Goal: Information Seeking & Learning: Learn about a topic

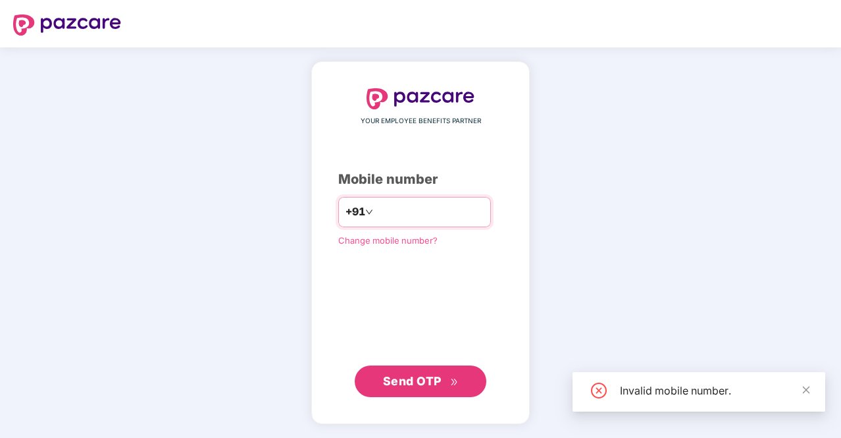
type input "**********"
click at [415, 390] on button "Send OTP" at bounding box center [421, 381] width 132 height 32
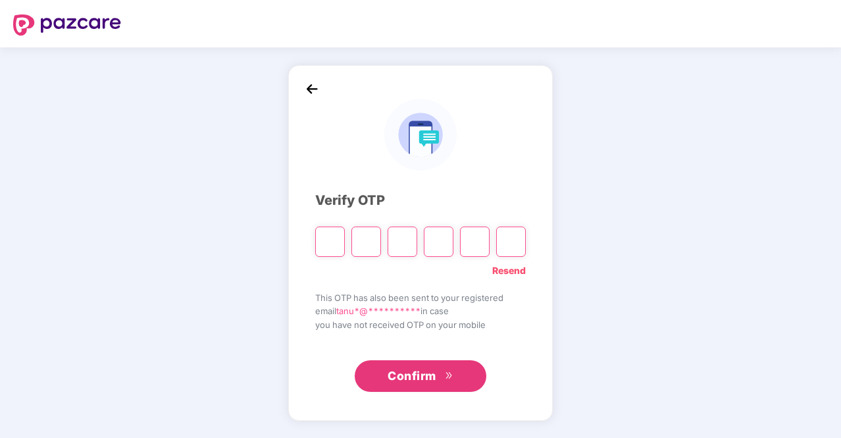
type input "*"
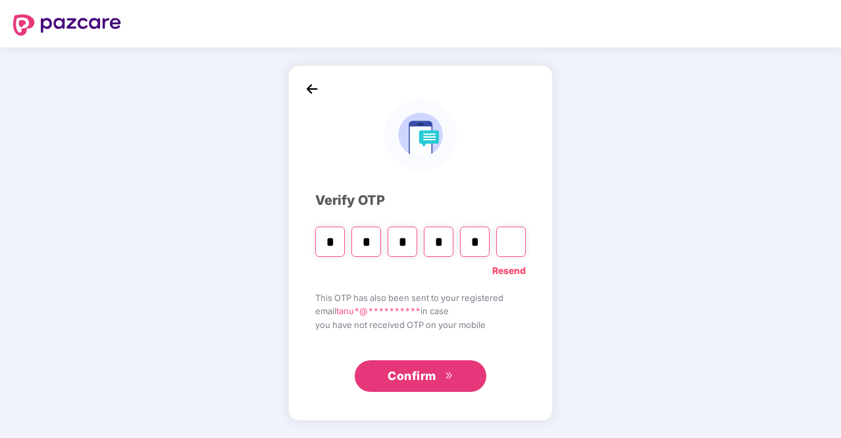
type input "*"
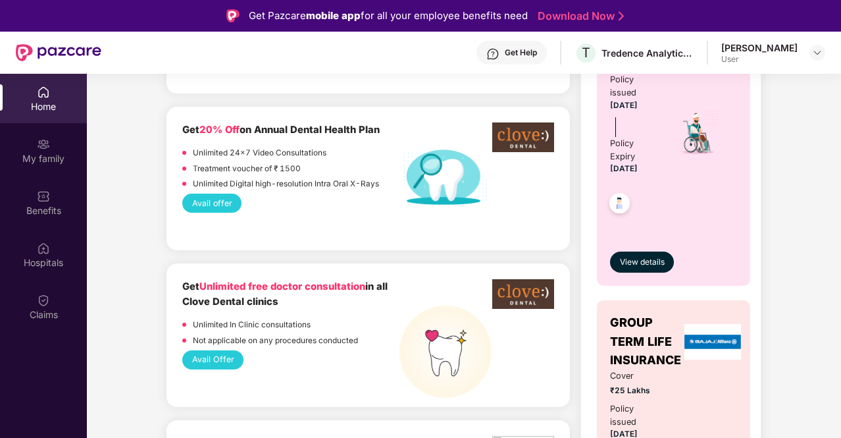
scroll to position [543, 0]
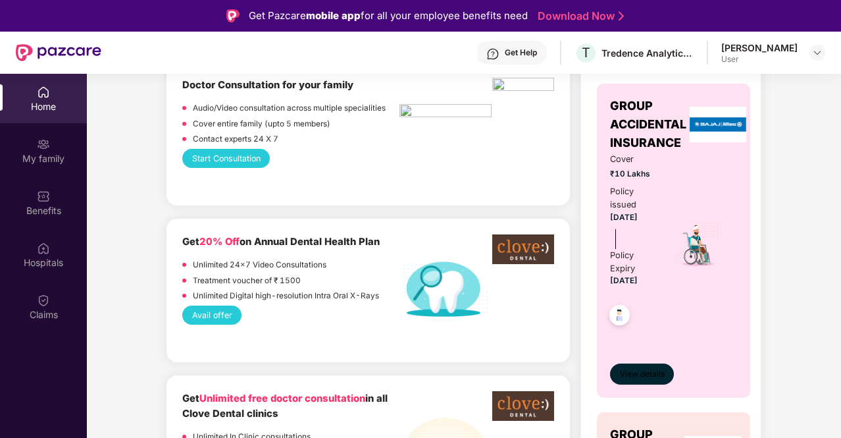
click at [634, 378] on span "View details" at bounding box center [642, 374] width 45 height 13
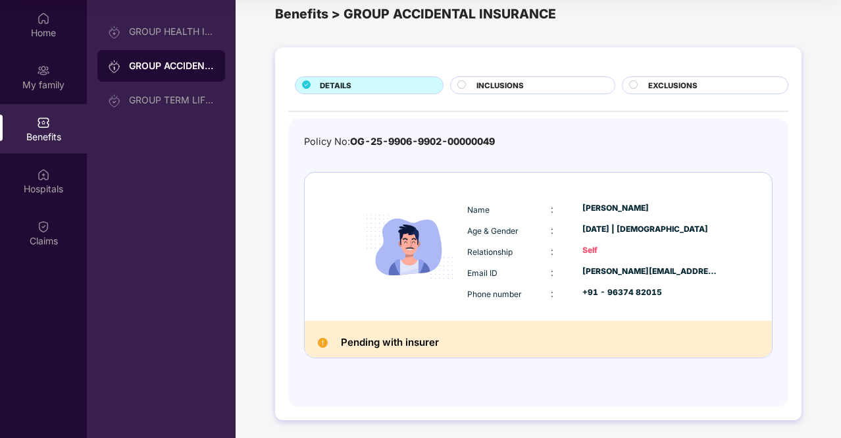
scroll to position [0, 0]
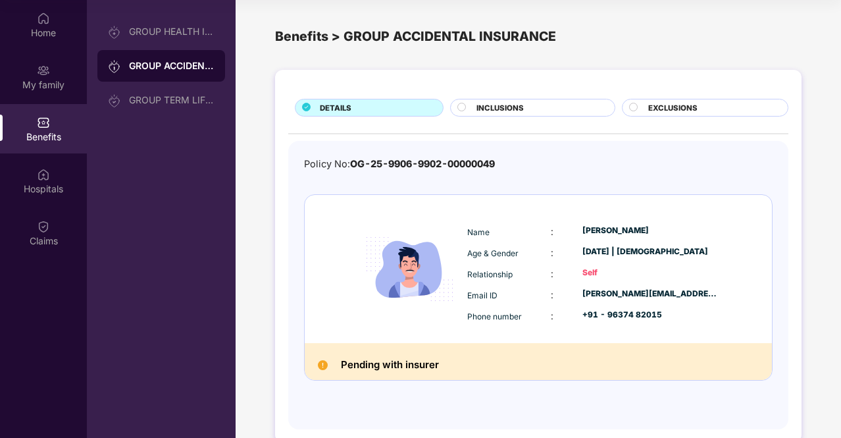
click at [519, 109] on span "INCLUSIONS" at bounding box center [499, 108] width 47 height 12
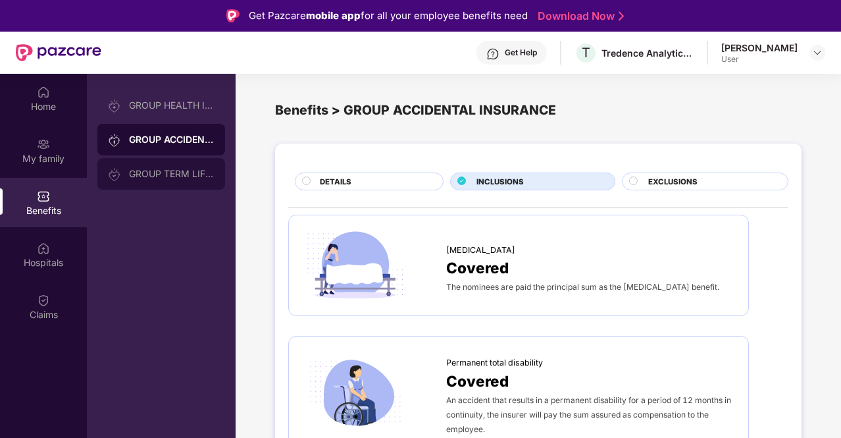
click at [170, 173] on div "GROUP TERM LIFE INSURANCE" at bounding box center [172, 173] width 86 height 11
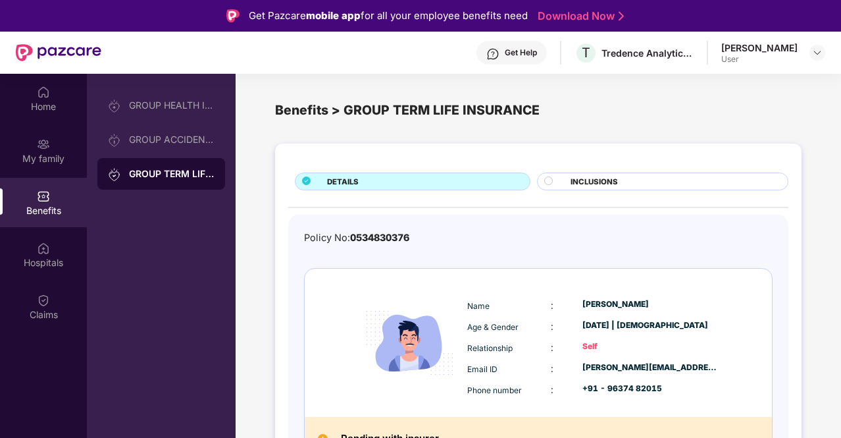
scroll to position [22, 0]
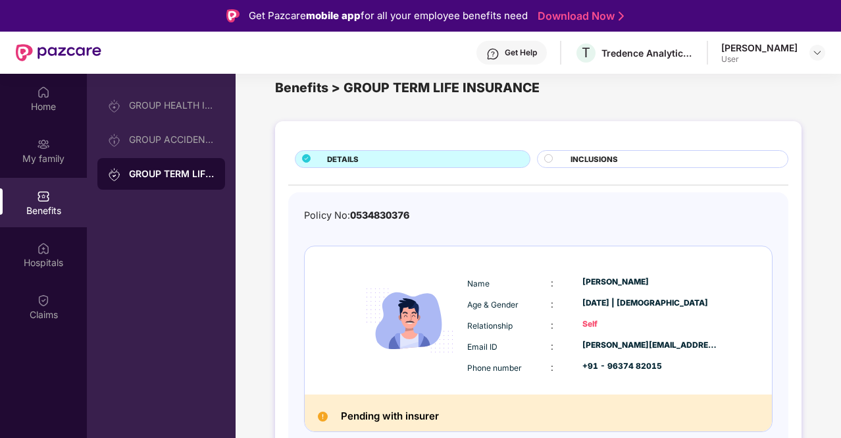
click at [581, 155] on span "INCLUSIONS" at bounding box center [594, 159] width 47 height 12
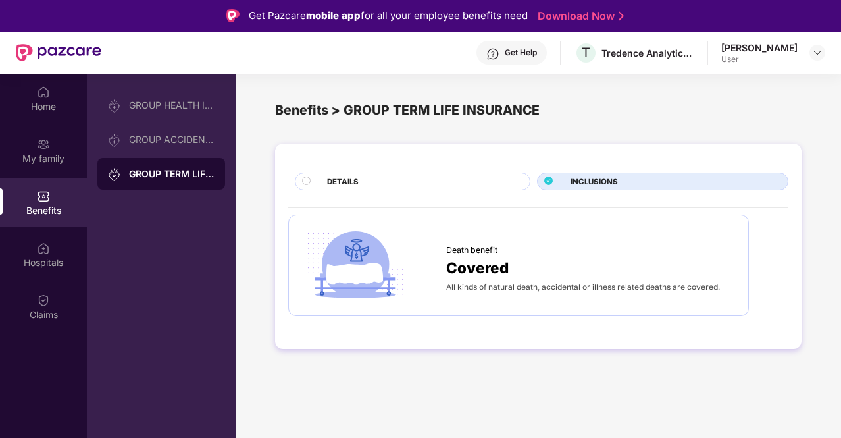
click at [394, 176] on div "DETAILS" at bounding box center [421, 183] width 203 height 14
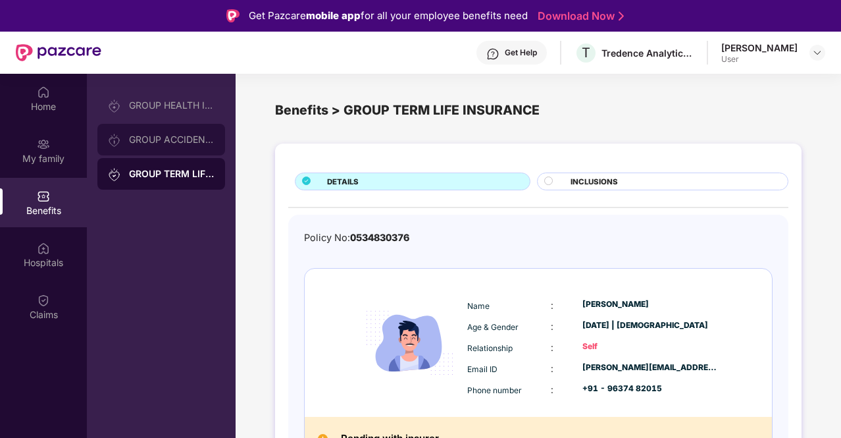
click at [190, 134] on div "GROUP ACCIDENTAL INSURANCE" at bounding box center [161, 140] width 128 height 32
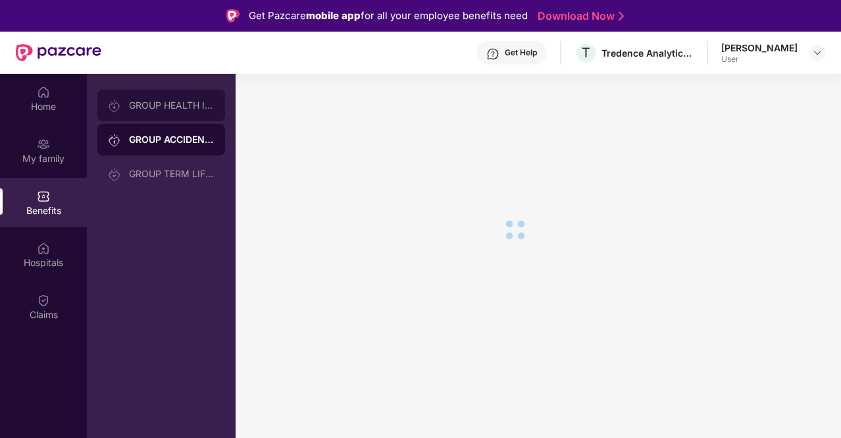
click at [183, 114] on div "GROUP HEALTH INSURANCE" at bounding box center [161, 106] width 128 height 32
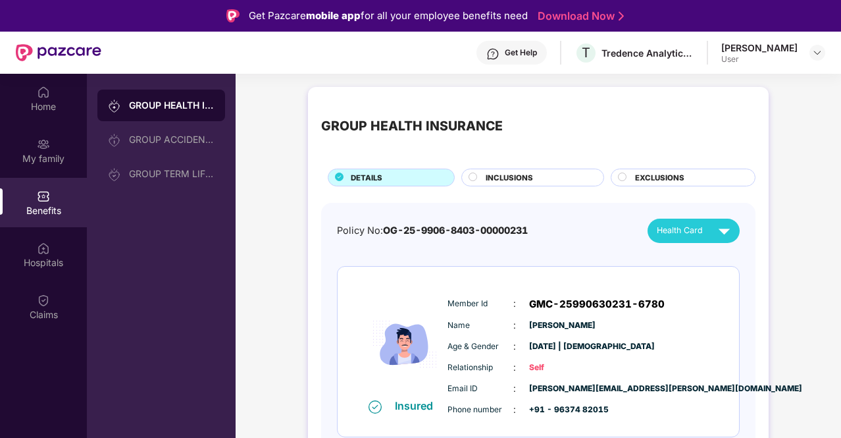
click at [566, 176] on div "INCLUSIONS" at bounding box center [538, 179] width 118 height 14
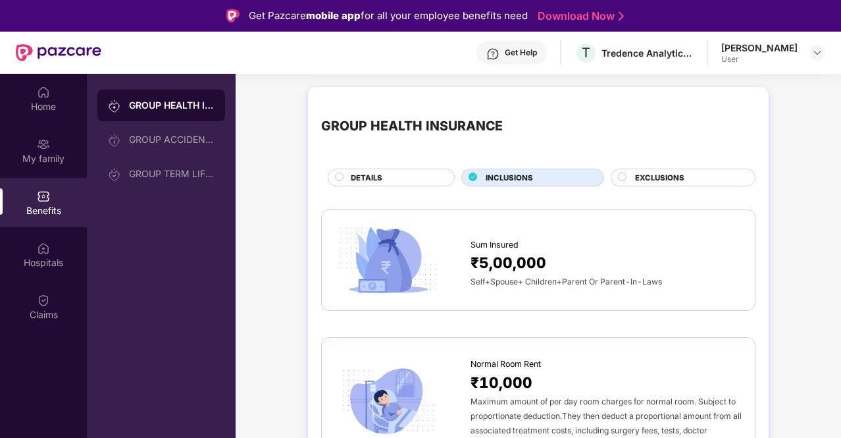
click at [635, 180] on span "EXCLUSIONS" at bounding box center [659, 178] width 49 height 12
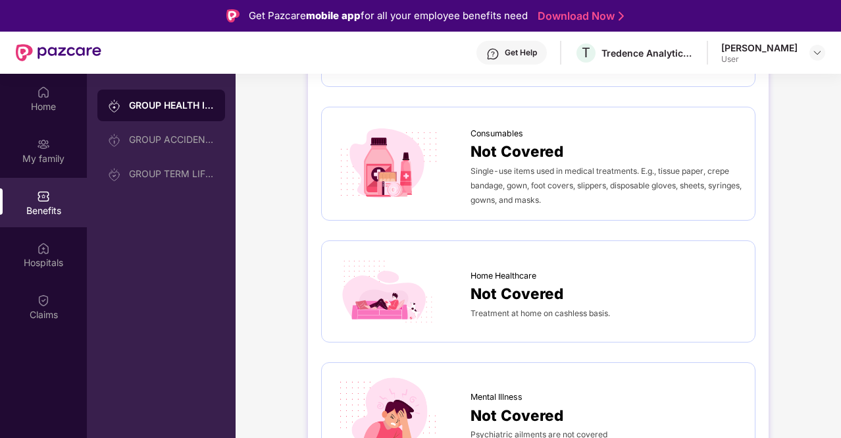
scroll to position [74, 0]
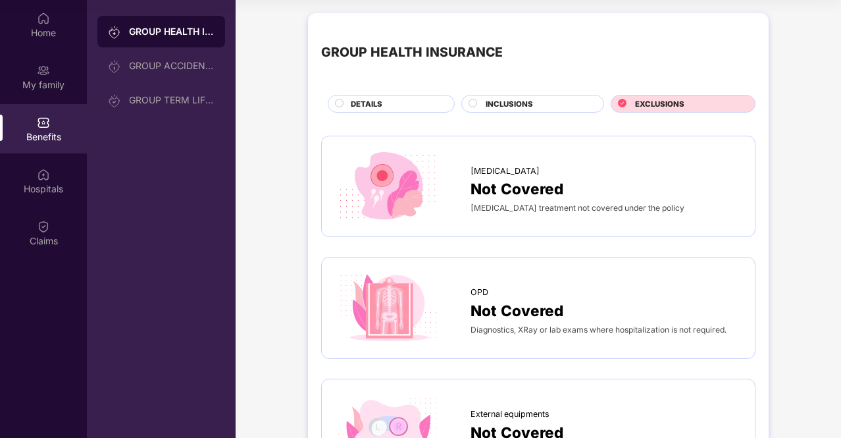
scroll to position [0, 0]
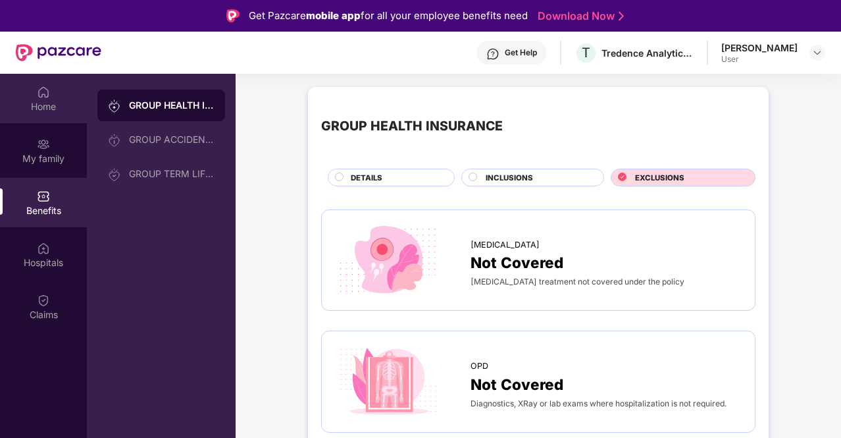
click at [41, 94] on img at bounding box center [43, 92] width 13 height 13
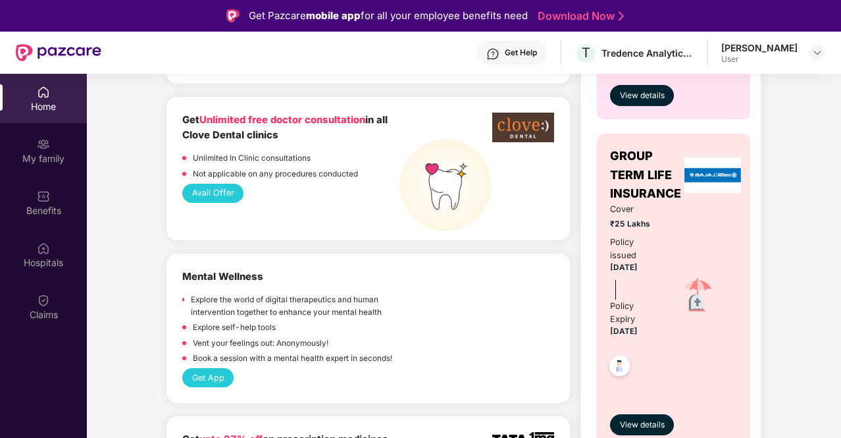
scroll to position [886, 0]
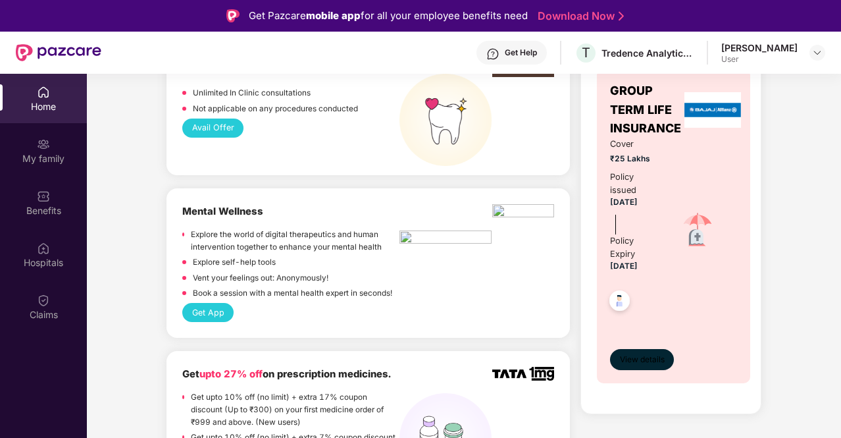
click at [641, 365] on span "View details" at bounding box center [642, 359] width 45 height 13
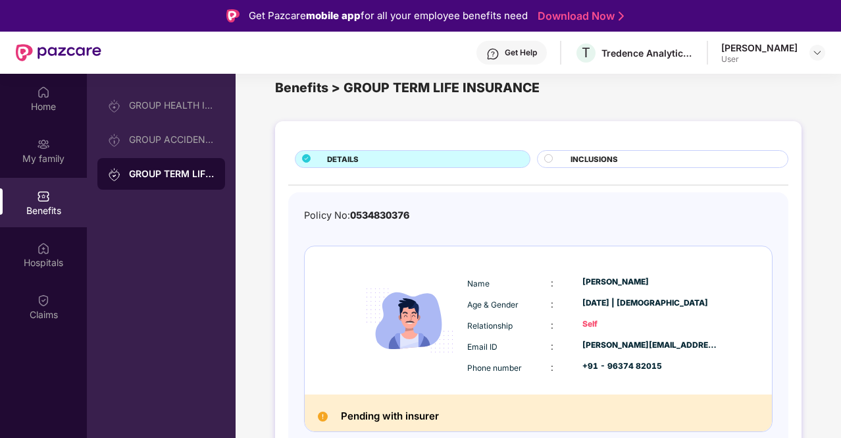
scroll to position [0, 0]
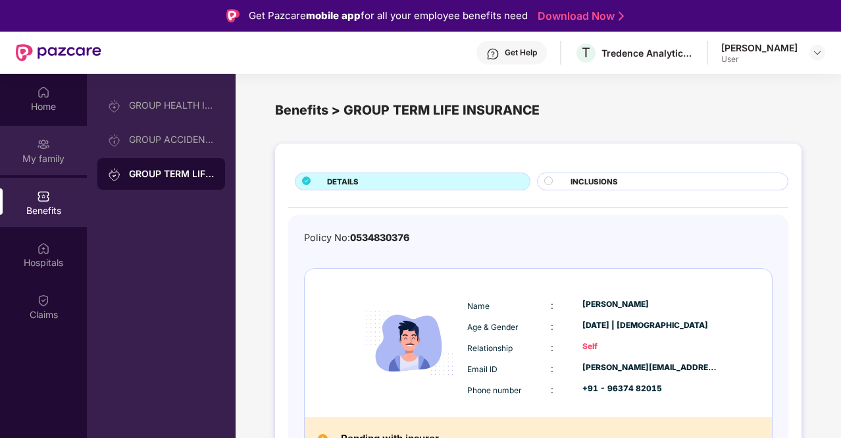
click at [43, 145] on img at bounding box center [43, 144] width 13 height 13
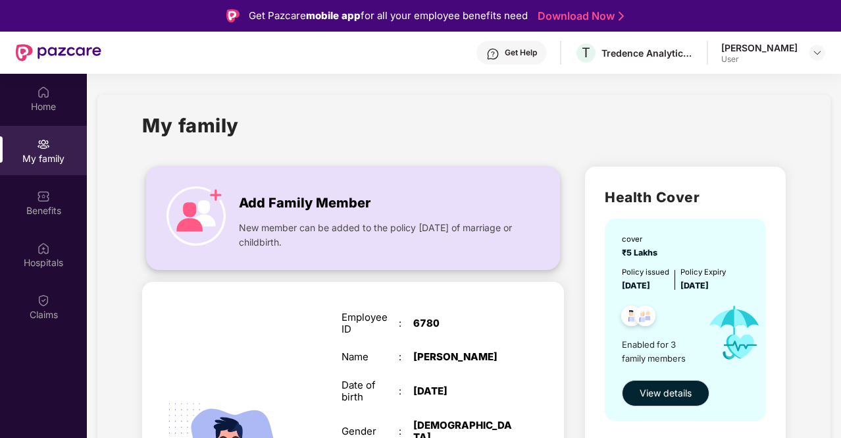
click at [259, 222] on span "New member can be added to the policy [DATE] of marriage or childbirth." at bounding box center [379, 234] width 280 height 29
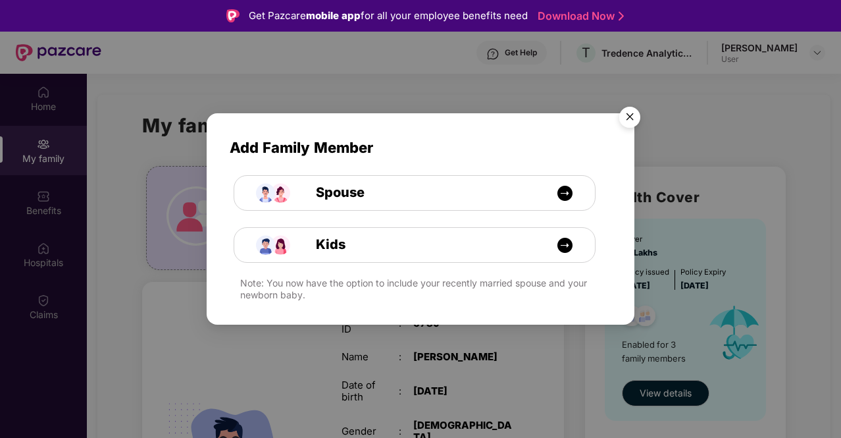
click at [634, 118] on img "Close" at bounding box center [629, 119] width 37 height 37
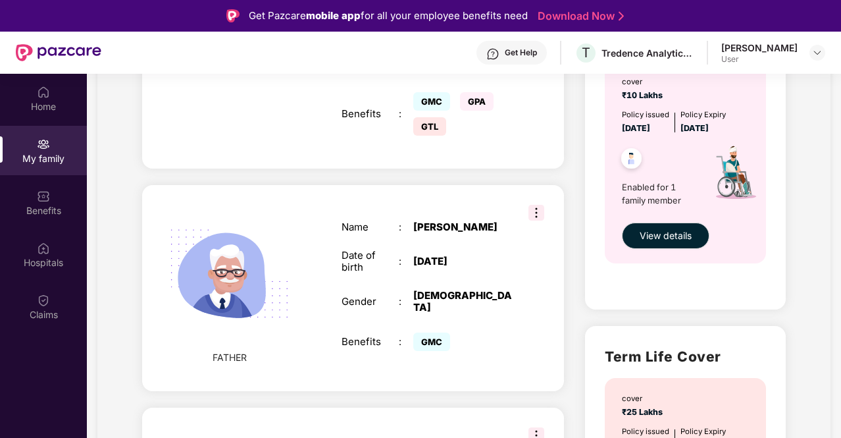
scroll to position [641, 0]
